Goal: Find specific fact: Locate a discrete piece of known information

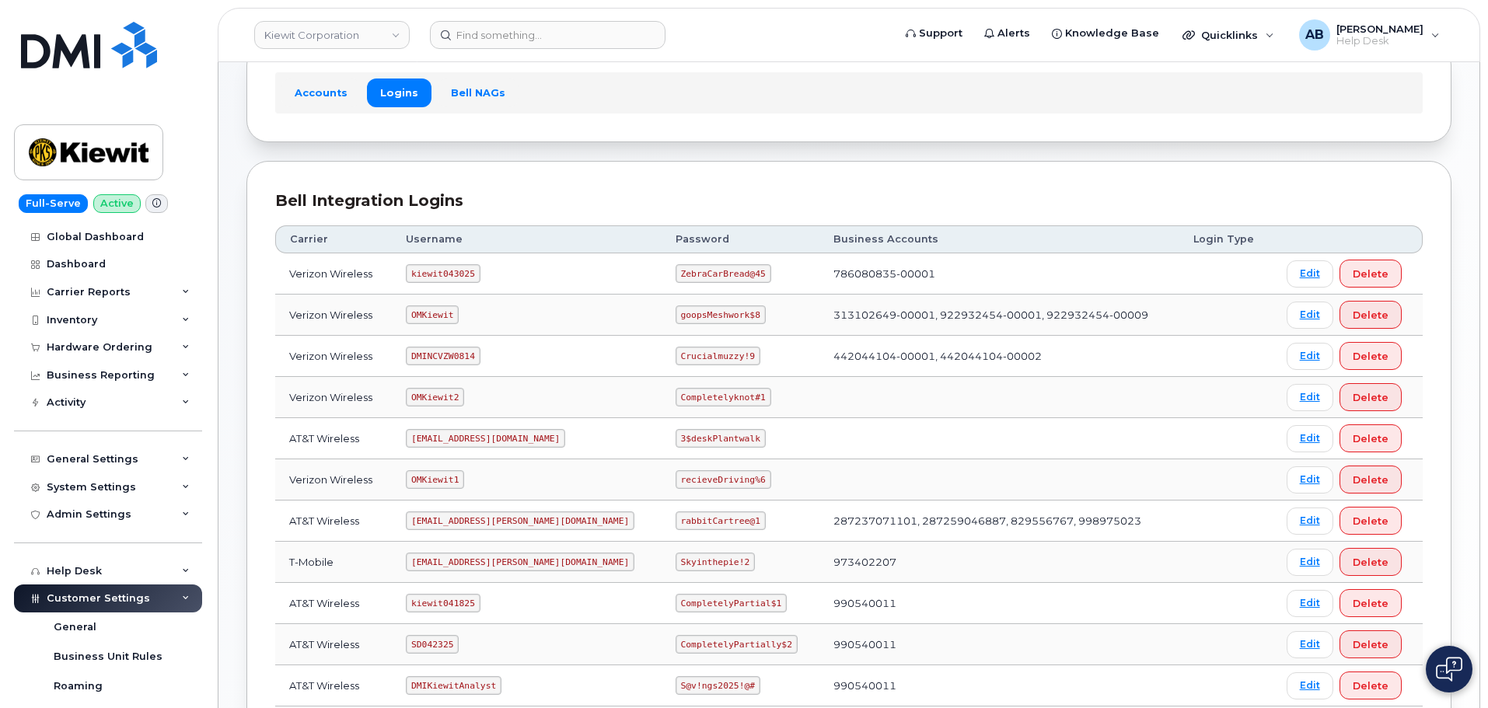
scroll to position [78, 0]
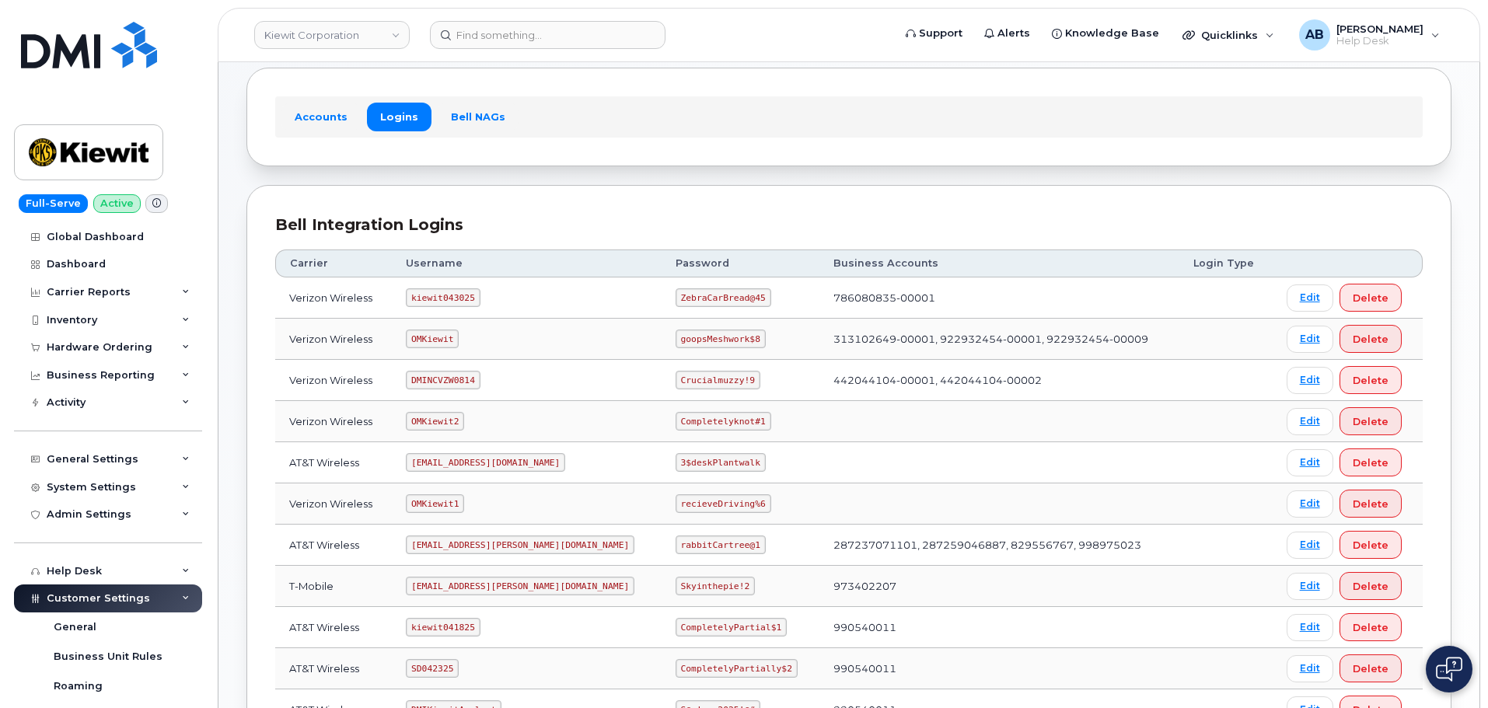
click at [440, 295] on code "kiewit043025" at bounding box center [443, 297] width 74 height 19
copy code "kiewit043025"
click at [675, 294] on code "ZebraCarBread@45" at bounding box center [723, 297] width 96 height 19
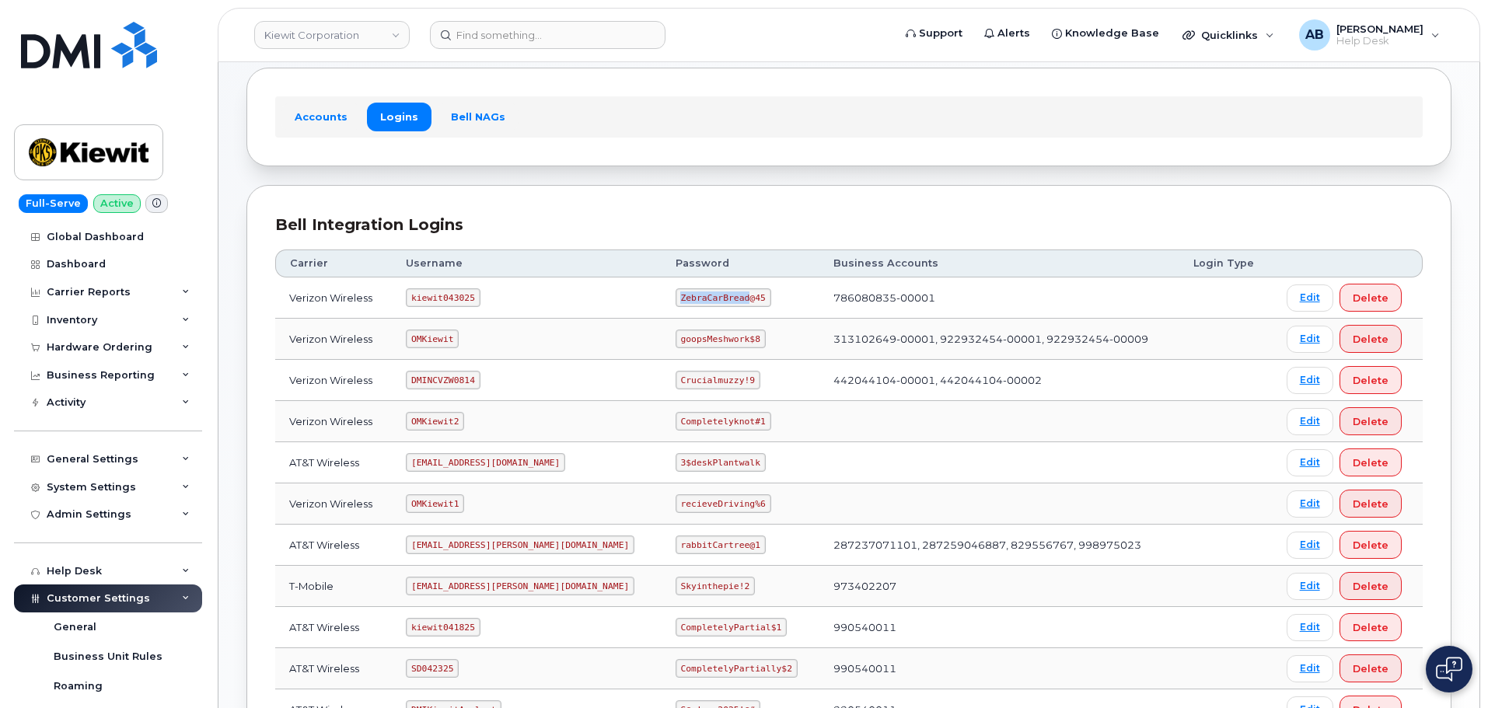
click at [675, 294] on code "ZebraCarBread@45" at bounding box center [723, 297] width 96 height 19
copy code "ZebraCarBread@45"
drag, startPoint x: 628, startPoint y: 198, endPoint x: 616, endPoint y: 208, distance: 15.5
click at [628, 198] on div "Bell Integration Logins Carrier Username Password Business Accounts Login Type …" at bounding box center [848, 521] width 1205 height 672
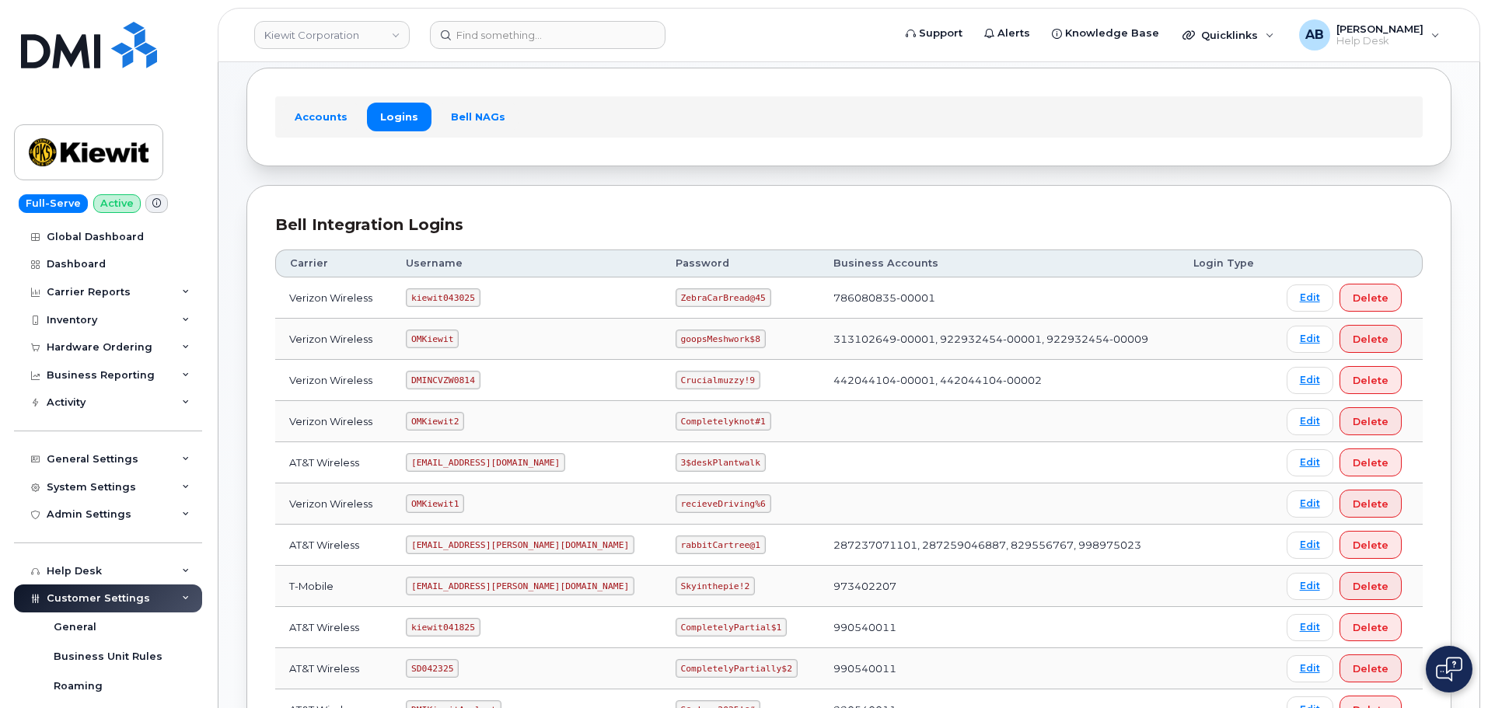
scroll to position [0, 0]
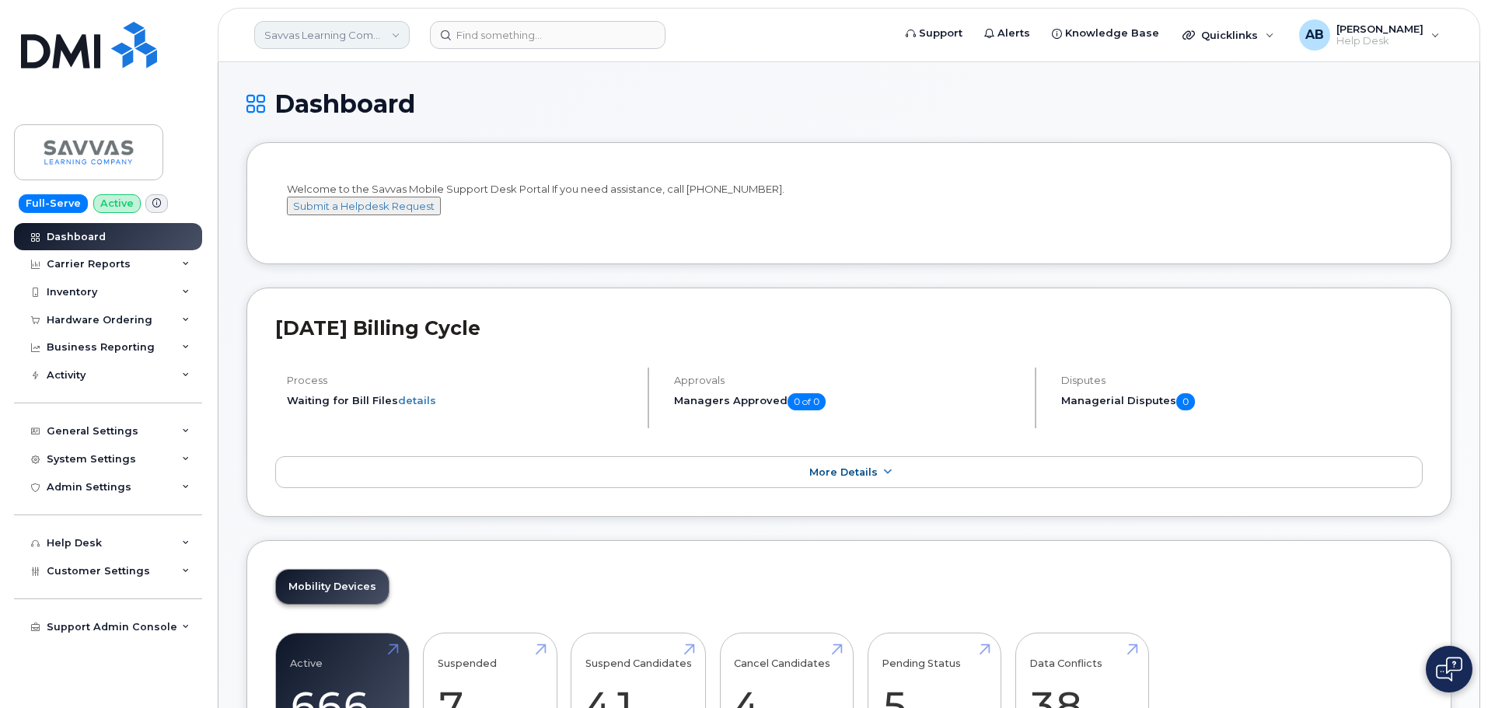
click at [365, 46] on link "Savvas Learning Company LLC" at bounding box center [331, 35] width 155 height 28
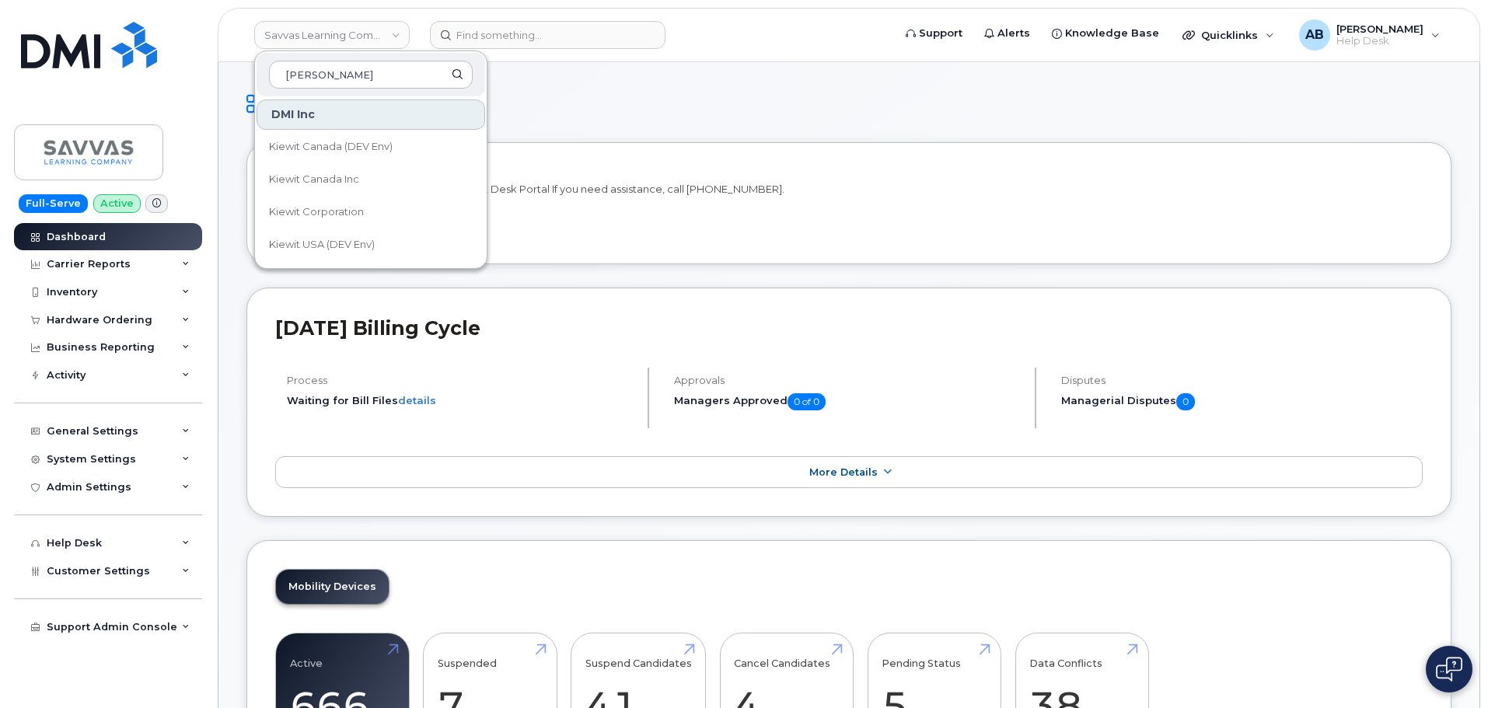
type input "[PERSON_NAME]"
click at [584, 94] on h1 "Dashboard" at bounding box center [848, 103] width 1205 height 27
